Goal: Task Accomplishment & Management: Complete application form

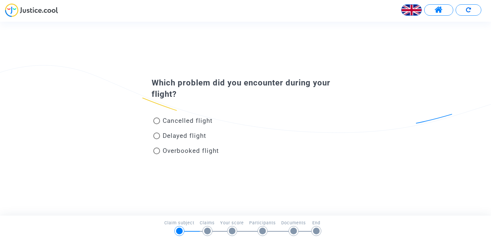
click at [189, 133] on span "Delayed flight" at bounding box center [184, 136] width 43 height 8
click at [157, 139] on input "Delayed flight" at bounding box center [156, 139] width 0 height 0
radio input "true"
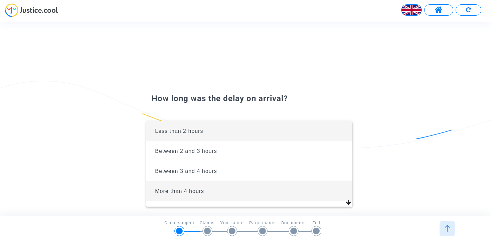
click at [200, 188] on span "More than 4 hours" at bounding box center [250, 192] width 196 height 20
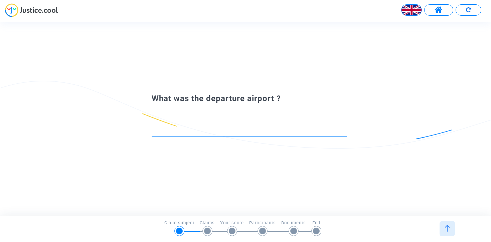
click at [195, 138] on div at bounding box center [250, 131] width 196 height 25
click at [194, 131] on input at bounding box center [250, 130] width 196 height 7
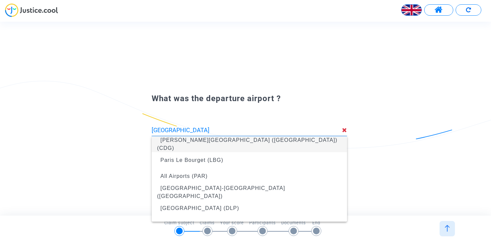
click at [189, 140] on span "[PERSON_NAME][GEOGRAPHIC_DATA] ([GEOGRAPHIC_DATA]) (CDG)" at bounding box center [249, 144] width 185 height 27
type input "[PERSON_NAME][GEOGRAPHIC_DATA] ([GEOGRAPHIC_DATA]) (CDG)"
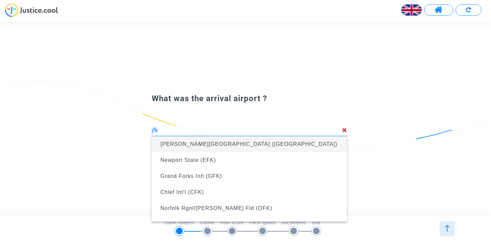
click at [205, 142] on span "[PERSON_NAME][GEOGRAPHIC_DATA] ([GEOGRAPHIC_DATA])" at bounding box center [248, 144] width 177 height 6
type input "[PERSON_NAME][GEOGRAPHIC_DATA] ([GEOGRAPHIC_DATA])"
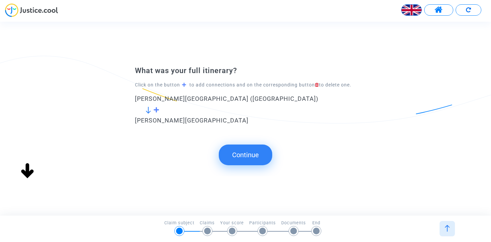
click at [243, 153] on button "Continue" at bounding box center [245, 155] width 53 height 21
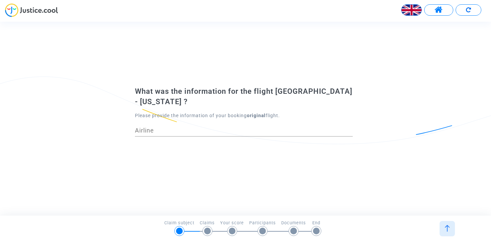
click at [225, 130] on div "Airline" at bounding box center [244, 128] width 218 height 17
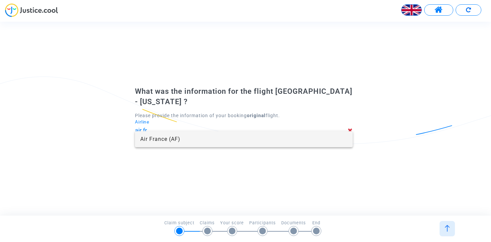
click at [195, 140] on span "Air France (AF)" at bounding box center [243, 139] width 207 height 16
type input "Air France"
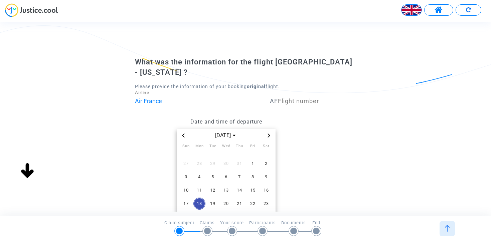
scroll to position [27, 0]
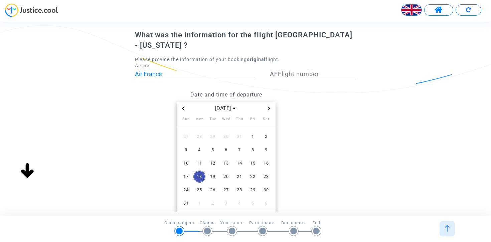
click at [199, 171] on span "18" at bounding box center [200, 177] width 12 height 12
click at [307, 71] on input "Flight number" at bounding box center [317, 74] width 78 height 7
type input "141"
click at [303, 129] on datetime "[DATE] Sun Mon Tue Wed Thu Fri Sat 27 28 29 30 31 1 2 3 4 5 6 7 8 9 10 11 12 13…" at bounding box center [226, 175] width 183 height 146
click at [202, 171] on span "18" at bounding box center [200, 177] width 12 height 12
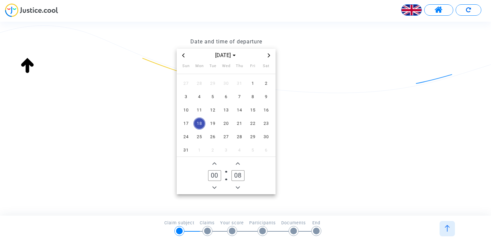
scroll to position [93, 0]
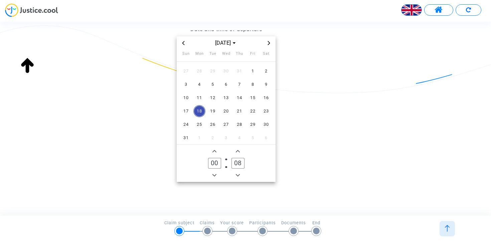
click at [203, 226] on div "Claims" at bounding box center [210, 229] width 20 height 19
click at [213, 105] on span "19" at bounding box center [213, 111] width 12 height 12
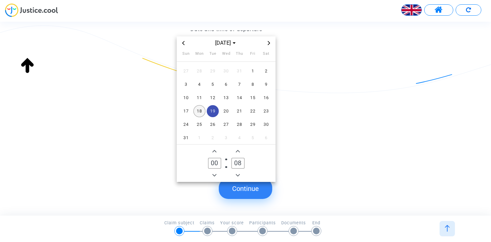
click at [196, 105] on span "18" at bounding box center [200, 111] width 12 height 12
click at [183, 105] on span "17" at bounding box center [186, 111] width 12 height 12
click at [243, 188] on button "Continue" at bounding box center [245, 189] width 53 height 21
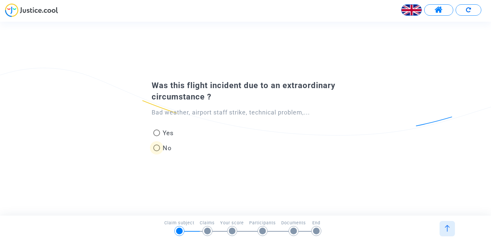
click at [155, 149] on span at bounding box center [156, 148] width 7 height 7
click at [156, 151] on input "No" at bounding box center [156, 151] width 0 height 0
radio input "true"
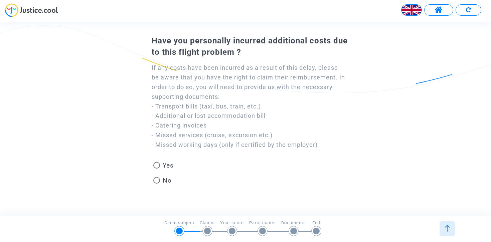
scroll to position [29, 0]
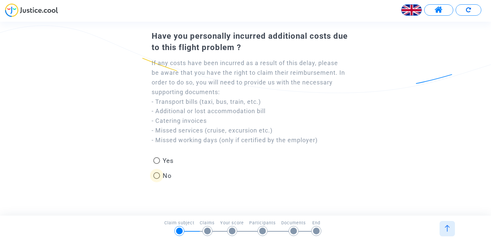
click at [158, 179] on span at bounding box center [156, 176] width 7 height 7
click at [157, 179] on input "No" at bounding box center [156, 179] width 0 height 0
radio input "true"
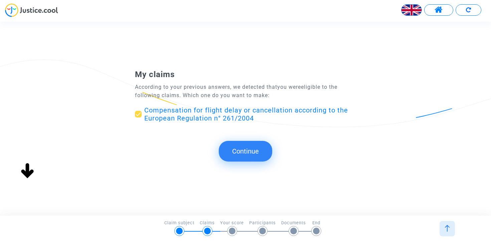
click at [257, 154] on button "Continue" at bounding box center [245, 151] width 53 height 21
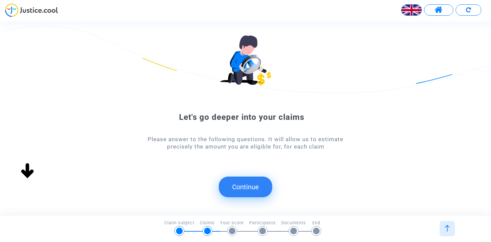
scroll to position [0, 0]
click at [248, 181] on button "Continue" at bounding box center [245, 187] width 53 height 21
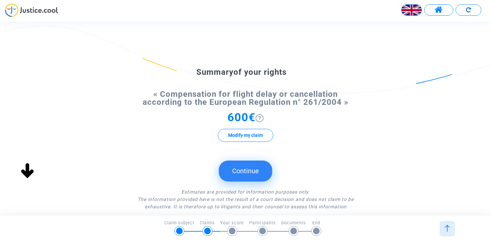
scroll to position [21, 0]
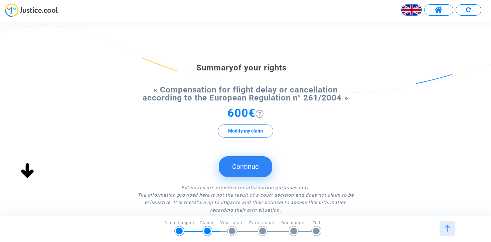
click at [238, 173] on button "Continue" at bounding box center [245, 166] width 53 height 21
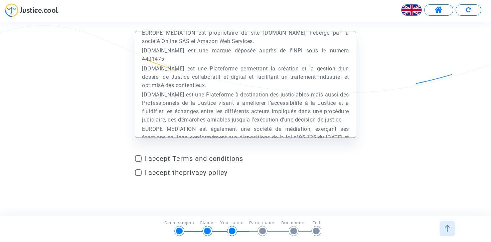
scroll to position [56, 0]
click at [196, 158] on span "I accept Terms and conditions" at bounding box center [250, 159] width 212 height 8
click at [138, 162] on input "I accept Terms and conditions" at bounding box center [138, 162] width 0 height 0
checkbox input "true"
click at [191, 174] on link "privacy policy" at bounding box center [205, 173] width 44 height 8
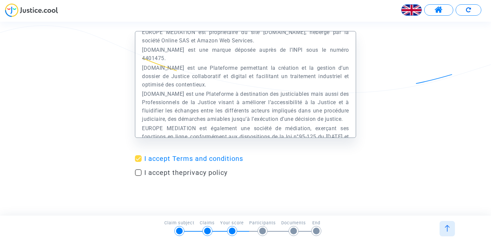
click at [140, 177] on mat-checkbox "I accept the privacy policy" at bounding box center [245, 174] width 221 height 11
click at [139, 175] on span at bounding box center [138, 173] width 7 height 7
click at [138, 176] on input "I accept the privacy policy" at bounding box center [138, 176] width 0 height 0
checkbox input "true"
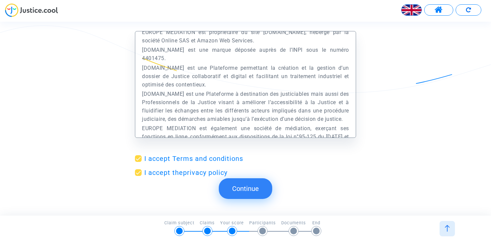
click at [250, 179] on button "Continue" at bounding box center [245, 189] width 53 height 21
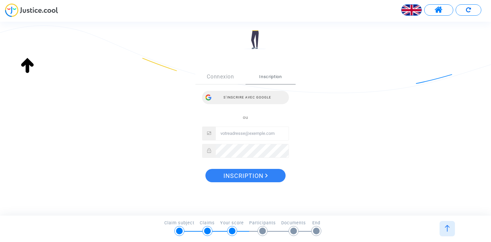
scroll to position [74, 0]
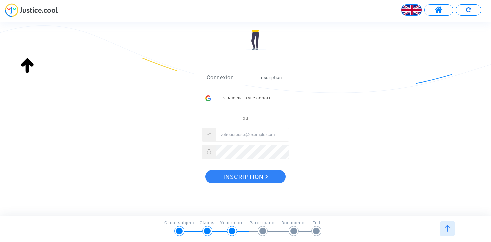
click at [221, 82] on link "Connexion" at bounding box center [221, 78] width 50 height 15
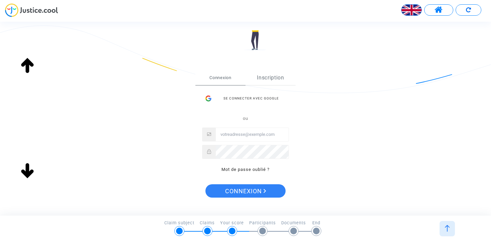
click at [267, 74] on link "Inscription" at bounding box center [271, 78] width 50 height 15
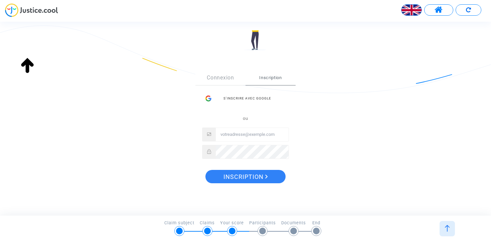
scroll to position [103, 0]
